Goal: Information Seeking & Learning: Stay updated

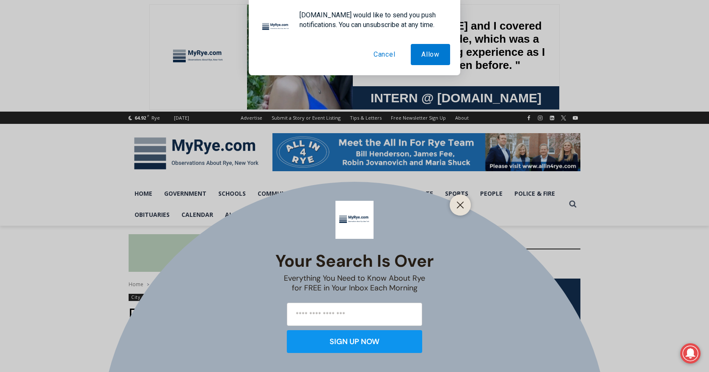
click at [372, 52] on button "Cancel" at bounding box center [384, 54] width 43 height 21
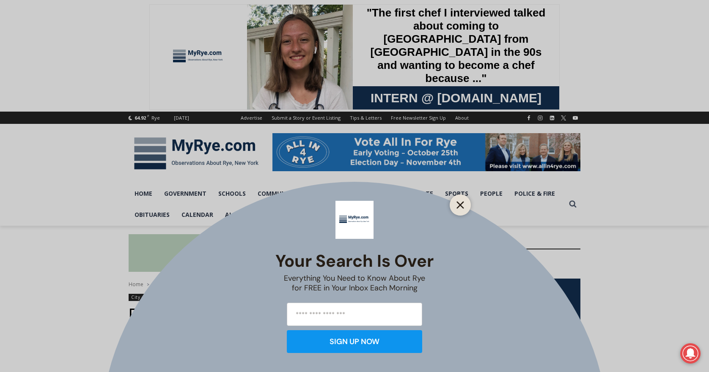
click at [457, 202] on line "Close" at bounding box center [460, 205] width 6 height 6
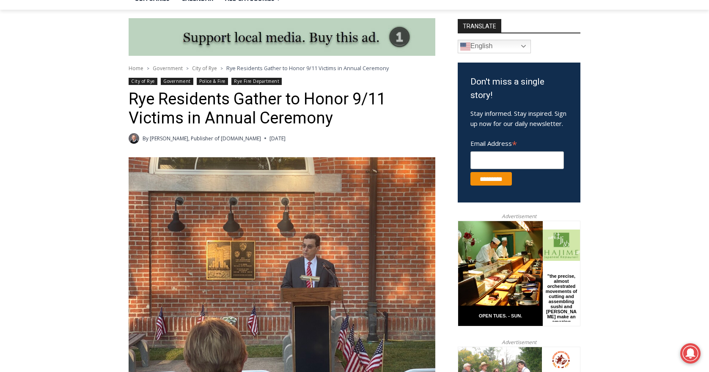
scroll to position [215, 0]
